Goal: Transaction & Acquisition: Obtain resource

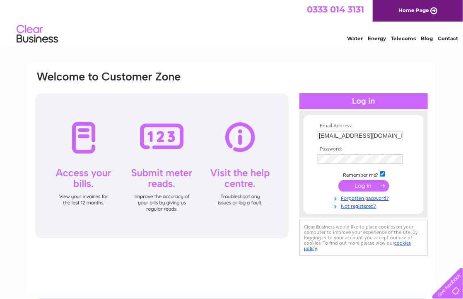
click at [363, 185] on input "submit" at bounding box center [364, 186] width 51 height 12
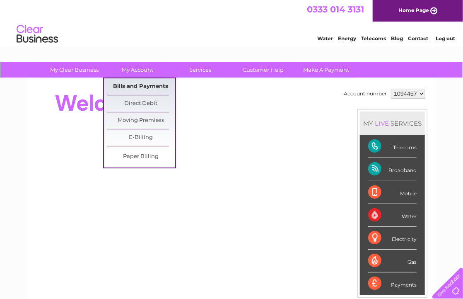
click at [139, 84] on link "Bills and Payments" at bounding box center [141, 86] width 68 height 17
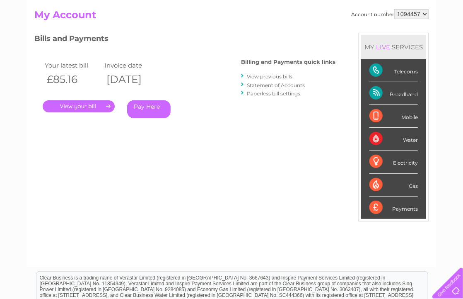
scroll to position [87, 0]
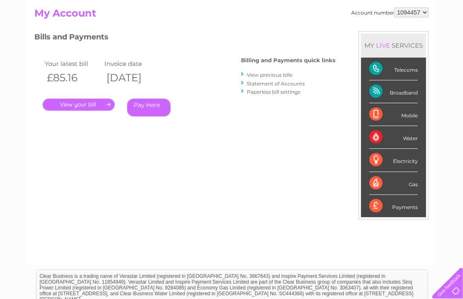
click at [87, 101] on link "." at bounding box center [79, 105] width 72 height 12
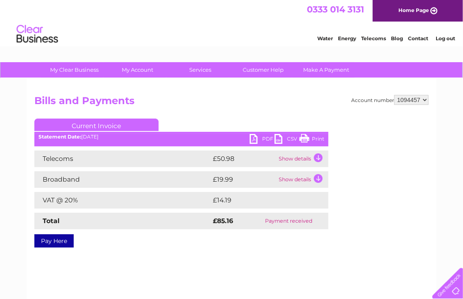
scroll to position [44, 0]
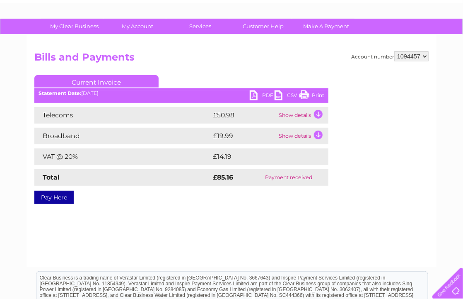
click at [254, 95] on link "PDF" at bounding box center [262, 96] width 25 height 12
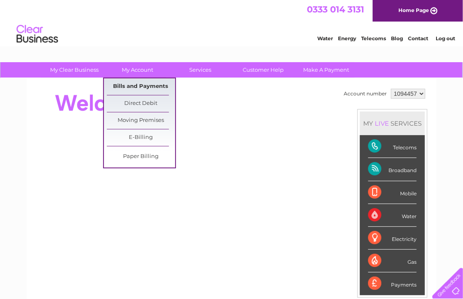
click at [137, 87] on link "Bills and Payments" at bounding box center [141, 86] width 68 height 17
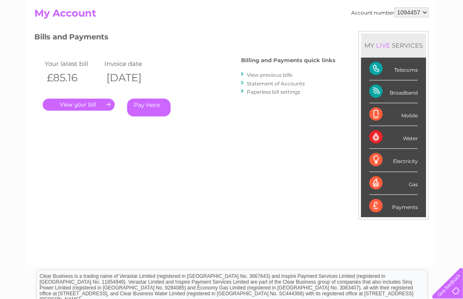
scroll to position [44, 0]
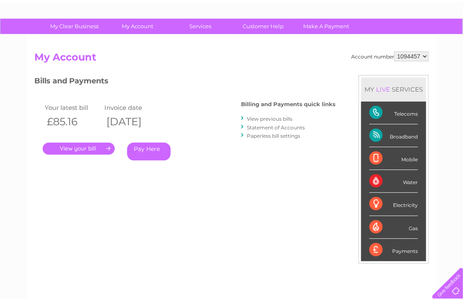
click at [274, 119] on link "View previous bills" at bounding box center [270, 119] width 46 height 6
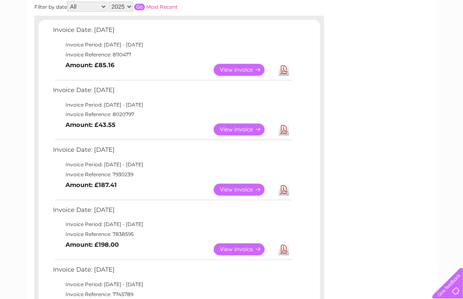
click at [230, 129] on link "View" at bounding box center [244, 129] width 61 height 12
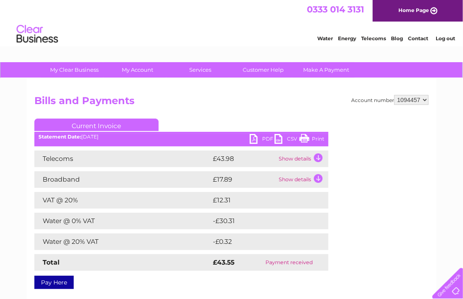
click at [258, 138] on link "PDF" at bounding box center [262, 140] width 25 height 12
